Goal: Communication & Community: Answer question/provide support

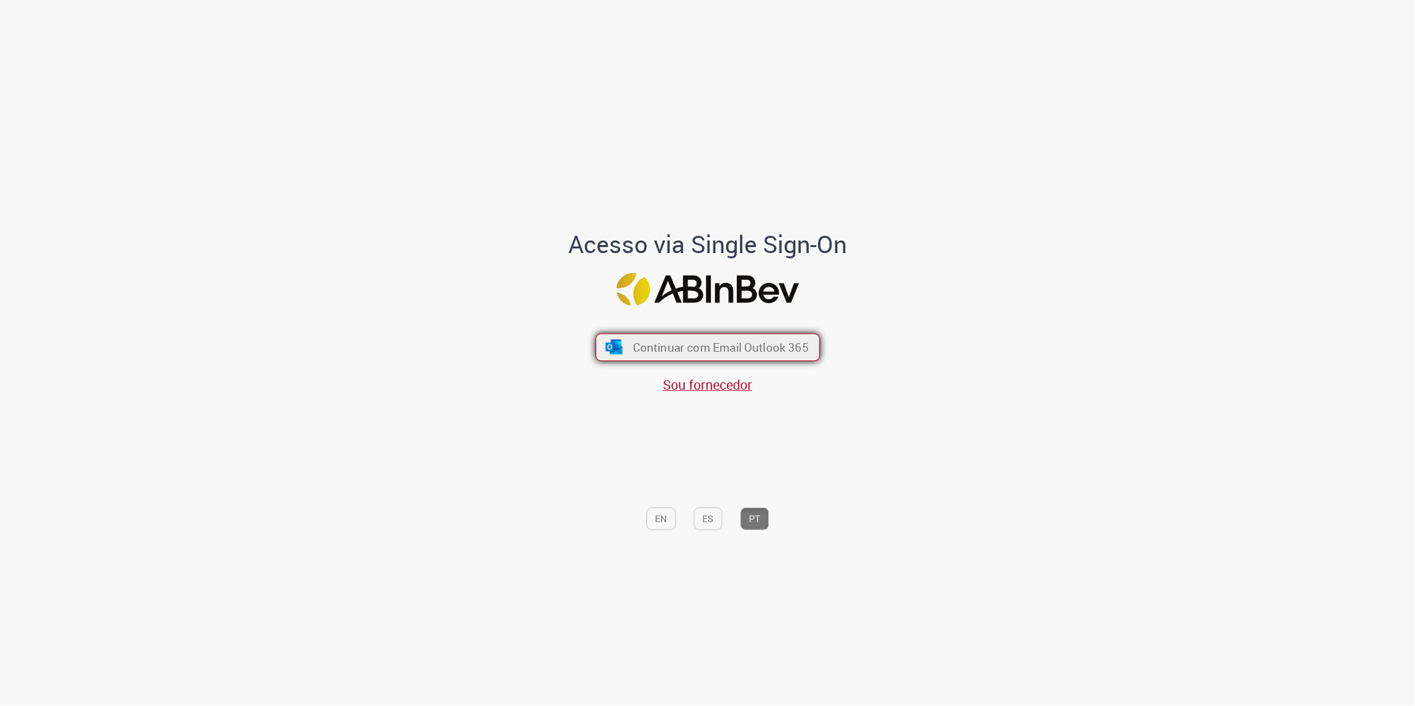
click at [791, 346] on span "Continuar com Email Outlook 365" at bounding box center [720, 347] width 176 height 15
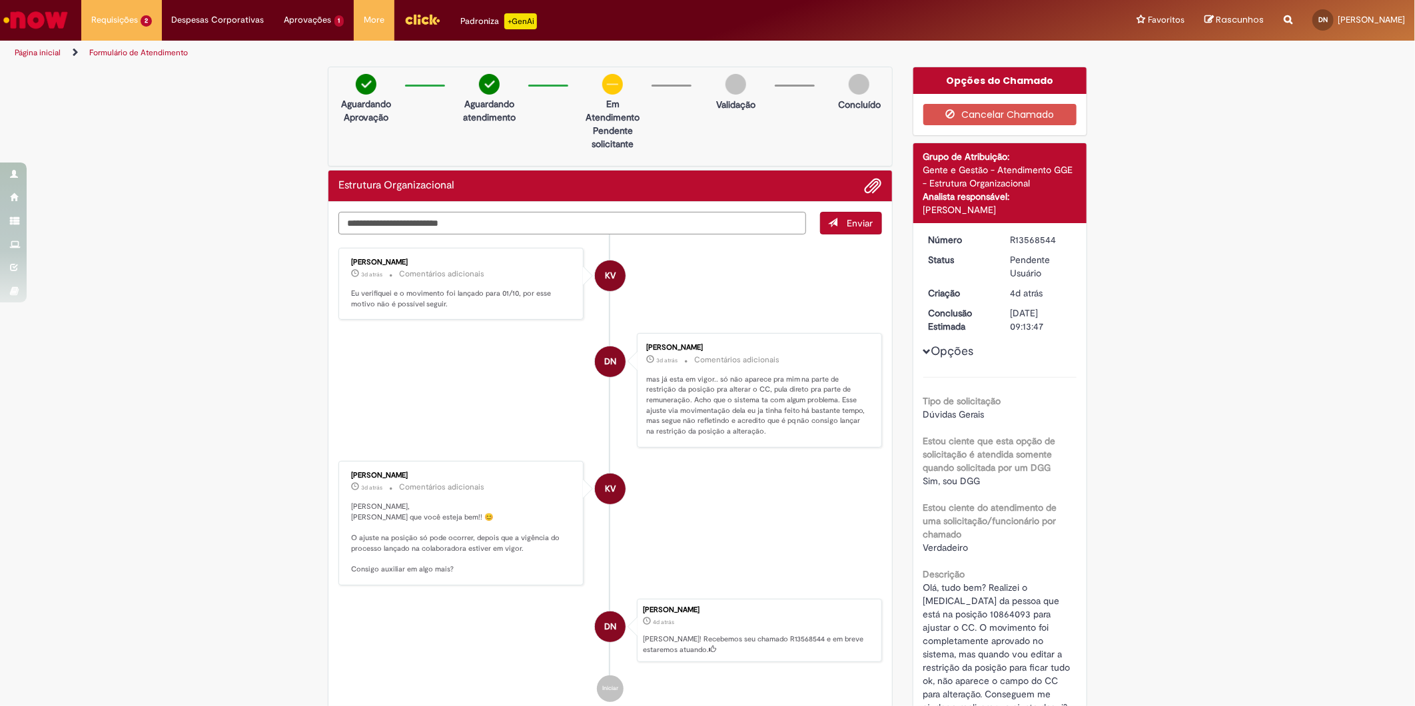
click at [434, 221] on textarea "Digite sua mensagem aqui..." at bounding box center [572, 223] width 468 height 23
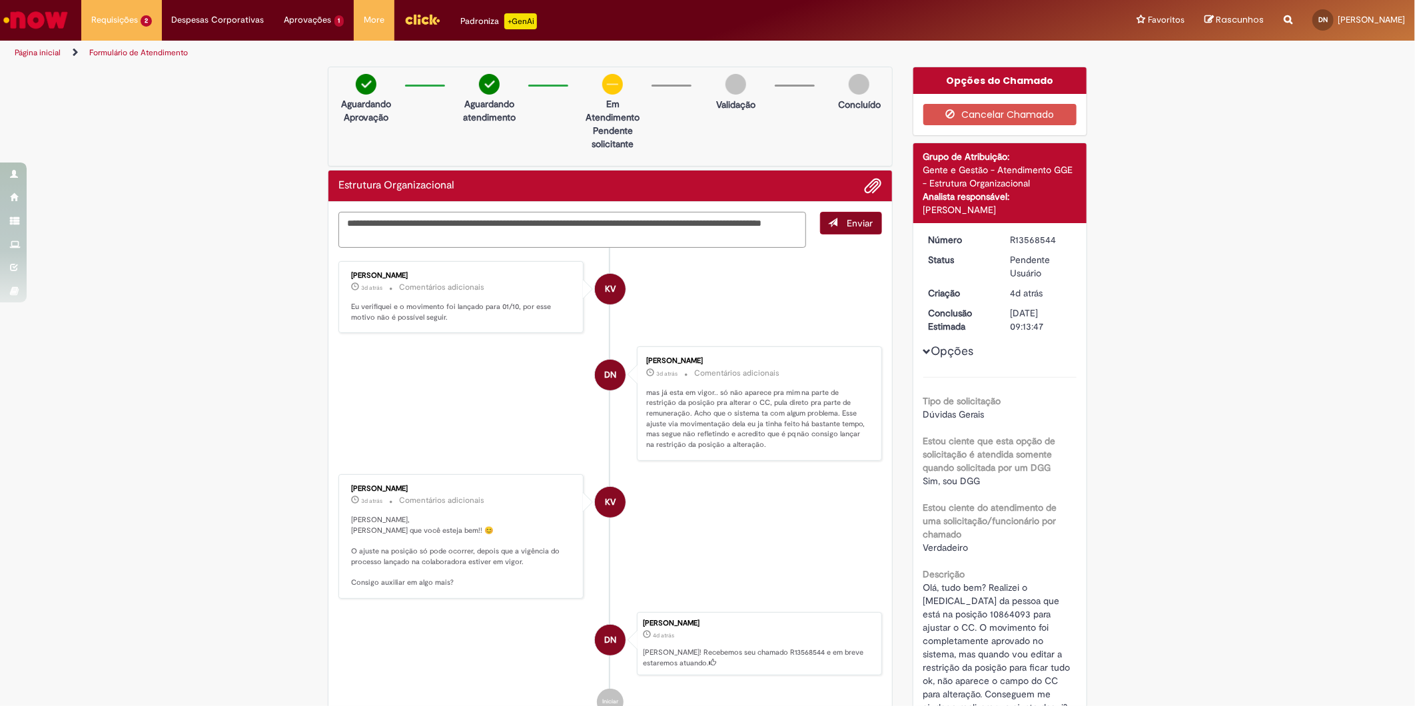
type textarea "**********"
click at [844, 213] on button "Enviar" at bounding box center [851, 223] width 62 height 23
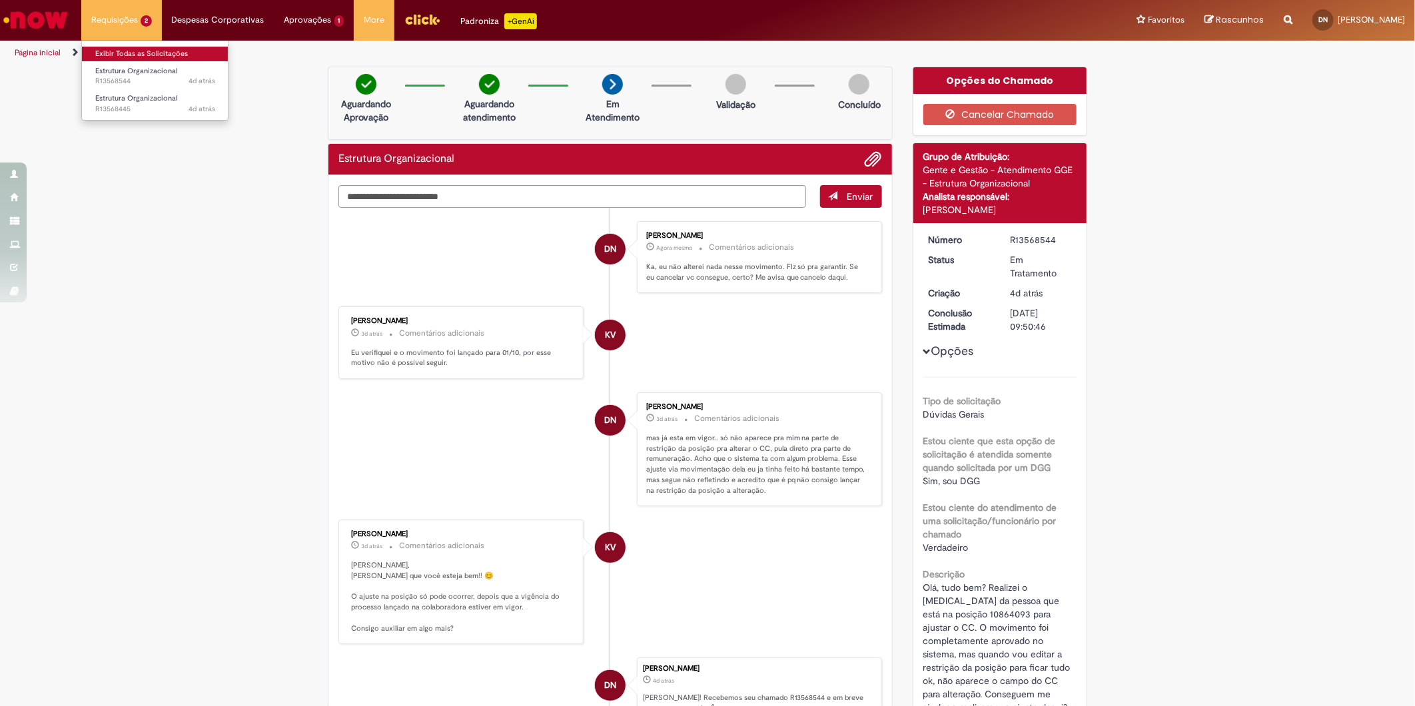
click at [141, 54] on link "Exibir Todas as Solicitações" at bounding box center [155, 54] width 147 height 15
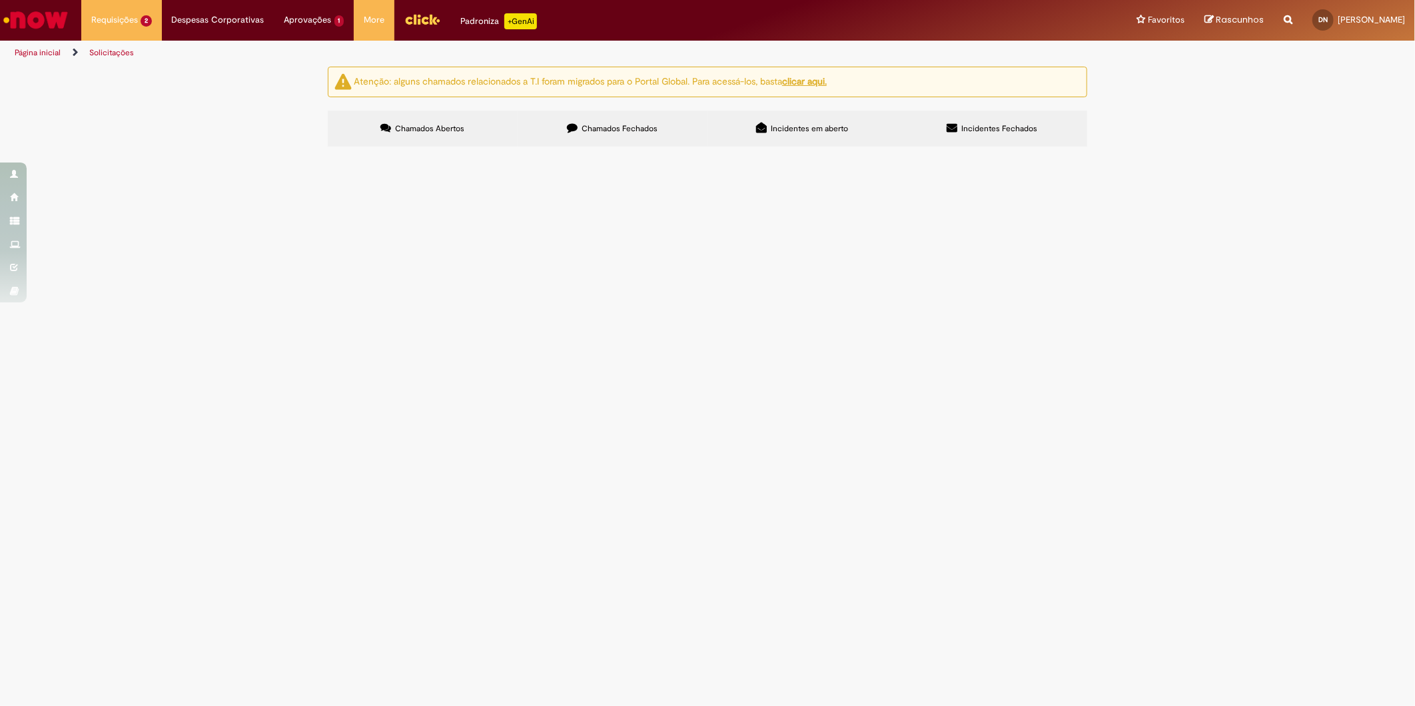
click at [0, 0] on span "Olá, tudo bem? Realizei o change Job da pessoa que está na posição 10864093 par…" at bounding box center [0, 0] width 0 height 0
click at [0, 0] on td "Olá tudo bem? Estou realizando os ajustes de posição vs pedra para a construção…" at bounding box center [0, 0] width 0 height 0
click at [0, 0] on span "Olá tudo bem? Estou realizando os ajustes de posição vs pedra para a construção…" at bounding box center [0, 0] width 0 height 0
